Goal: Use online tool/utility

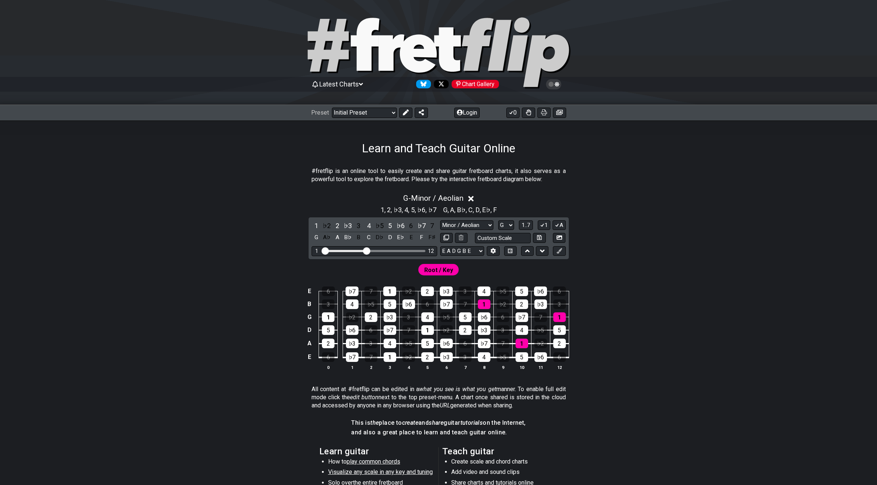
select select "Minor / Aeolian"
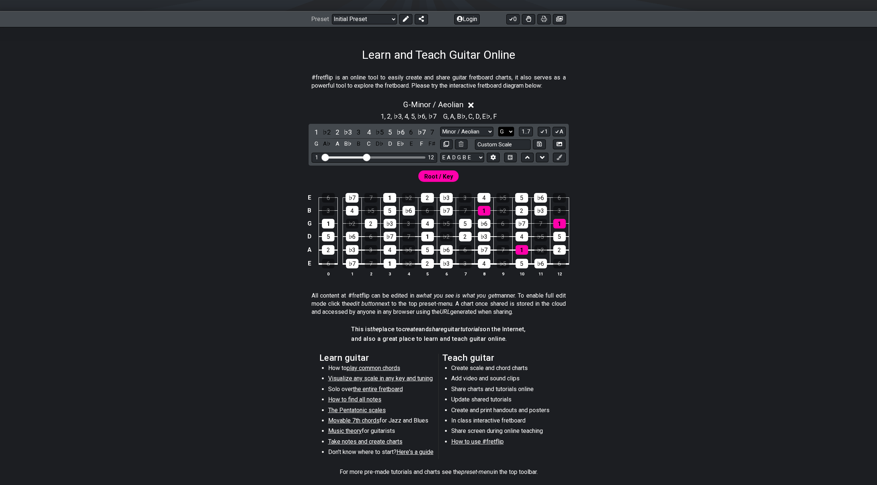
click at [507, 129] on select "A♭ A A♯ B♭ B C C♯ D♭ D D♯ E♭ E F F♯ G♭ G G♯" at bounding box center [506, 132] width 16 height 10
select select "D"
click at [498, 127] on select "A♭ A A♯ B♭ B C C♯ D♭ D D♯ E♭ E F F♯ G♭ G G♯" at bounding box center [506, 132] width 16 height 10
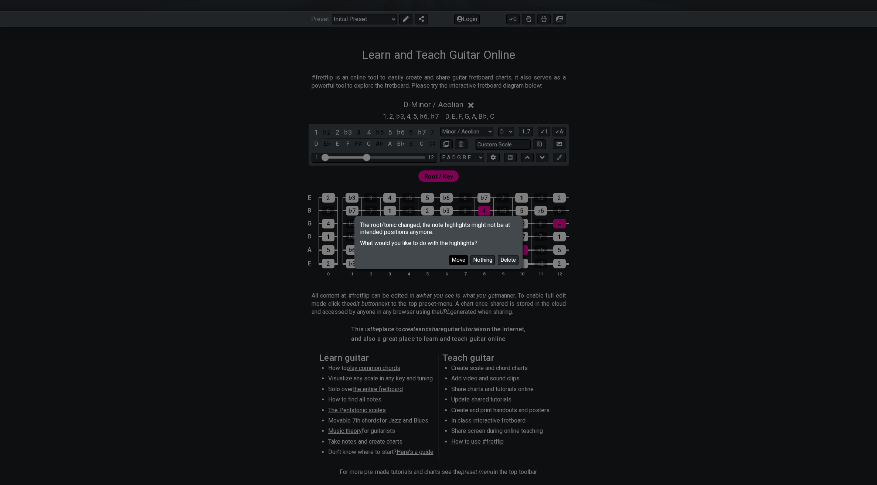
click at [461, 262] on button "Move" at bounding box center [458, 260] width 19 height 10
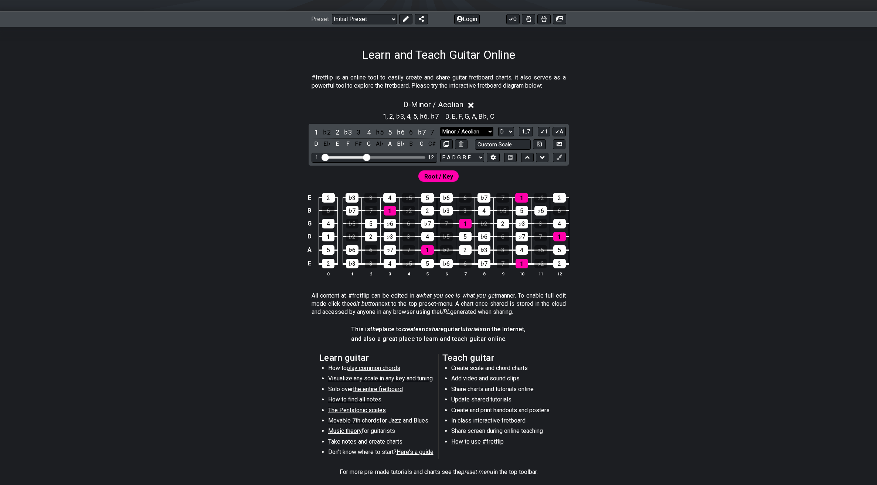
click at [485, 132] on select "Minor Pentatonic Click to edit Minor Pentatonic Major Pentatonic Minor Blues Ma…" at bounding box center [466, 132] width 53 height 10
click at [440, 127] on select "Minor Pentatonic Click to edit Minor Pentatonic Major Pentatonic Minor Blues Ma…" at bounding box center [466, 132] width 53 height 10
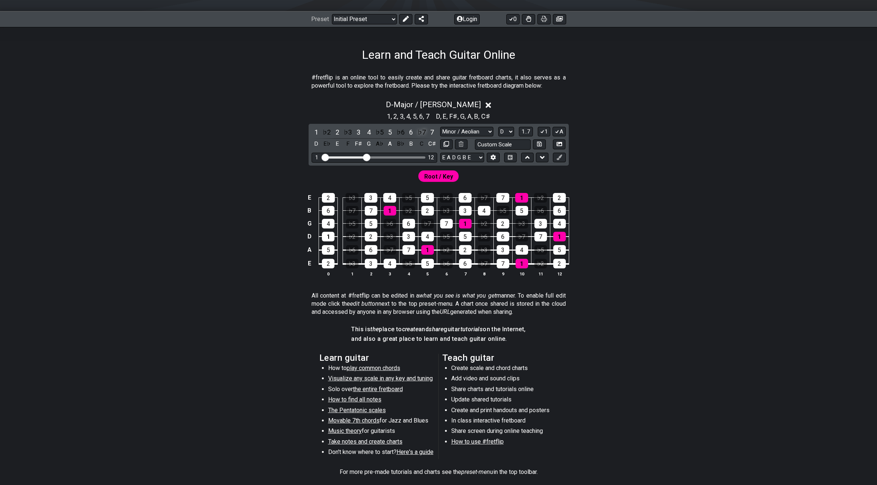
click at [422, 133] on div "♭7" at bounding box center [422, 132] width 10 height 10
click at [432, 132] on div "7" at bounding box center [432, 132] width 10 height 10
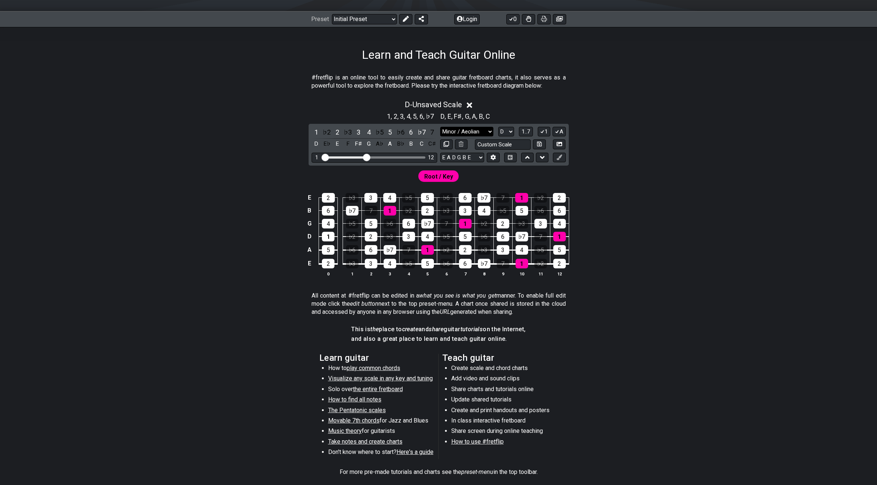
click at [468, 132] on select "Minor Pentatonic Click to edit Minor Pentatonic Major Pentatonic Minor Blues Ma…" at bounding box center [466, 132] width 53 height 10
select select "Mixolydian"
click at [440, 127] on select "Minor Pentatonic Click to edit Minor Pentatonic Major Pentatonic Minor Blues Ma…" at bounding box center [466, 132] width 53 height 10
